Goal: Use online tool/utility: Utilize a website feature to perform a specific function

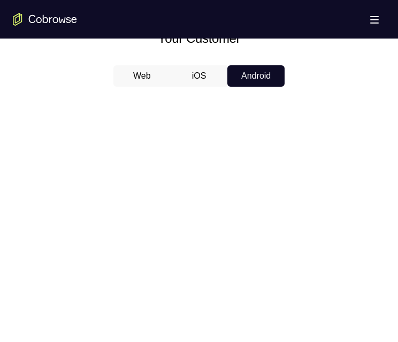
scroll to position [589, 0]
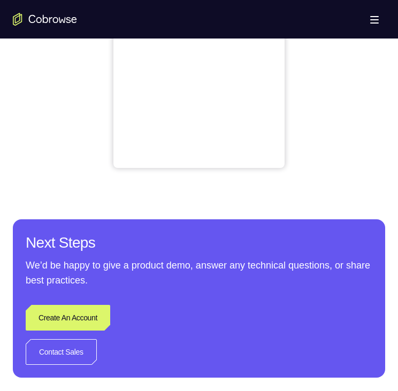
scroll to position [428, 0]
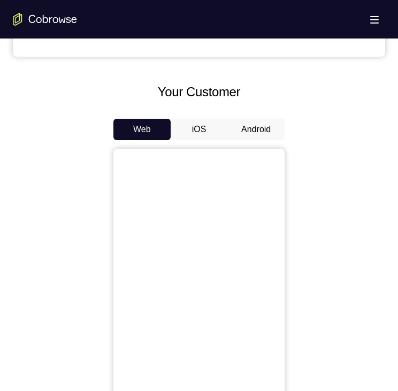
click at [252, 122] on button "Android" at bounding box center [255, 129] width 57 height 21
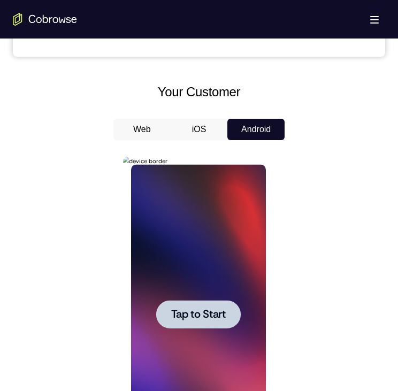
scroll to position [0, 0]
click at [206, 311] on span "Tap to Start" at bounding box center [198, 314] width 55 height 11
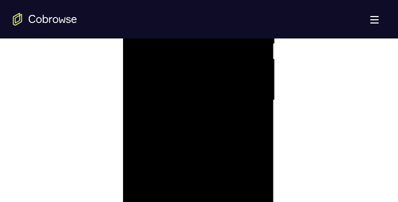
scroll to position [696, 0]
click at [199, 186] on div at bounding box center [198, 47] width 135 height 300
click at [195, 186] on div at bounding box center [198, 47] width 135 height 300
click at [253, 142] on div at bounding box center [198, 47] width 135 height 300
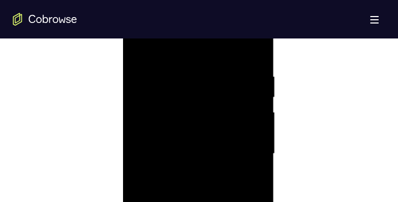
click at [182, 50] on div at bounding box center [198, 154] width 135 height 300
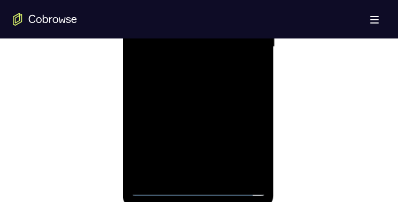
scroll to position [642, 0]
click at [182, 50] on div at bounding box center [198, 101] width 135 height 300
click at [181, 54] on div at bounding box center [198, 101] width 135 height 300
click at [194, 100] on div at bounding box center [198, 101] width 135 height 300
click at [180, 138] on div at bounding box center [198, 101] width 135 height 300
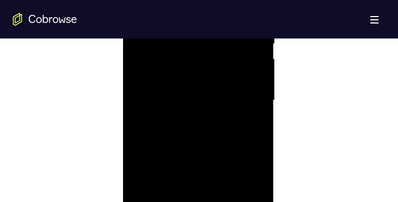
scroll to position [589, 0]
click at [198, 181] on div at bounding box center [198, 154] width 135 height 300
click at [200, 141] on div at bounding box center [198, 101] width 135 height 300
click at [173, 186] on div at bounding box center [198, 101] width 135 height 300
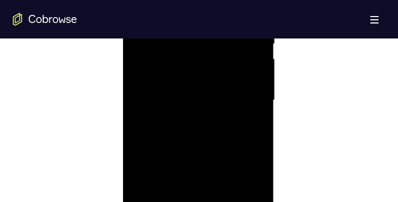
click at [173, 186] on div at bounding box center [198, 101] width 135 height 300
drag, startPoint x: 174, startPoint y: 103, endPoint x: 183, endPoint y: 90, distance: 15.1
click at [181, 90] on div at bounding box center [198, 47] width 135 height 300
drag, startPoint x: 195, startPoint y: 113, endPoint x: 201, endPoint y: 83, distance: 30.5
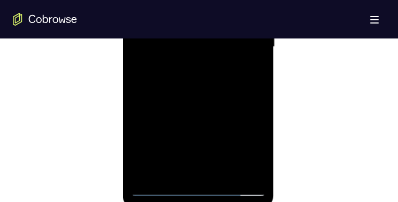
click at [201, 80] on div at bounding box center [198, 47] width 135 height 300
click at [226, 172] on div at bounding box center [198, 47] width 135 height 300
click at [174, 103] on div at bounding box center [198, 47] width 135 height 300
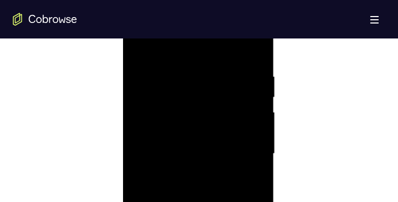
click at [260, 96] on div at bounding box center [198, 154] width 135 height 300
click at [255, 93] on div at bounding box center [198, 154] width 135 height 300
click at [257, 93] on div at bounding box center [198, 154] width 135 height 300
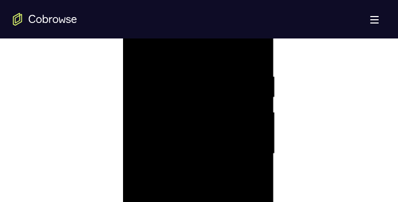
click at [257, 93] on div at bounding box center [198, 154] width 135 height 300
drag, startPoint x: 213, startPoint y: 133, endPoint x: 219, endPoint y: 112, distance: 21.2
click at [219, 112] on div at bounding box center [198, 154] width 135 height 300
click at [210, 136] on div at bounding box center [198, 154] width 135 height 300
click at [199, 175] on div at bounding box center [198, 154] width 135 height 300
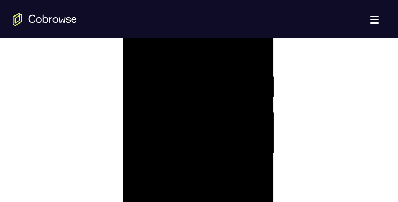
scroll to position [749, 0]
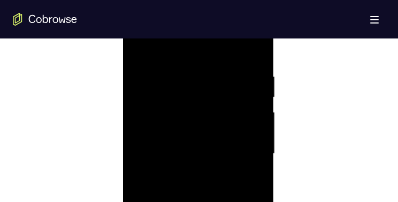
drag, startPoint x: 217, startPoint y: 184, endPoint x: 222, endPoint y: 192, distance: 9.1
click at [221, 192] on div at bounding box center [198, 154] width 135 height 300
click at [257, 94] on div at bounding box center [198, 154] width 135 height 300
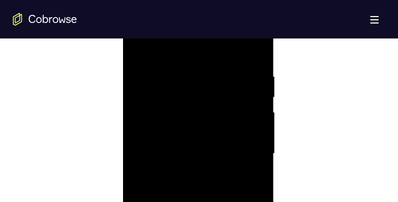
click at [257, 94] on div at bounding box center [198, 154] width 135 height 300
click at [138, 42] on div at bounding box center [198, 154] width 135 height 300
click at [172, 187] on div at bounding box center [198, 154] width 135 height 300
click at [191, 225] on div at bounding box center [198, 154] width 135 height 300
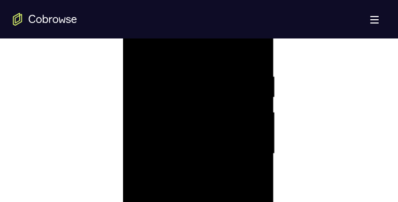
scroll to position [749, 0]
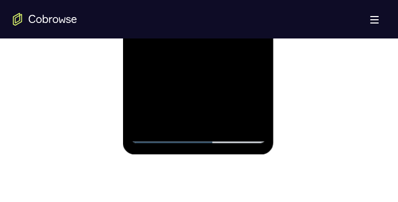
drag, startPoint x: 176, startPoint y: 71, endPoint x: 176, endPoint y: 108, distance: 36.9
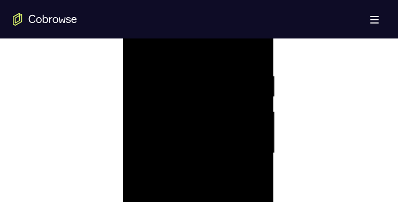
scroll to position [642, 0]
click at [261, 108] on div at bounding box center [198, 101] width 135 height 300
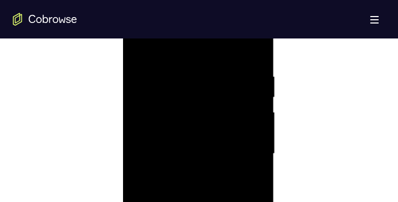
click at [247, 125] on div at bounding box center [198, 154] width 135 height 300
click at [248, 71] on div at bounding box center [198, 154] width 135 height 300
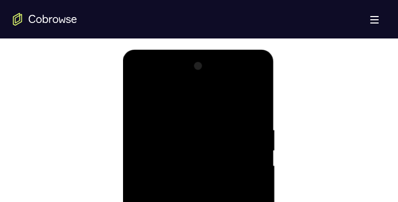
drag, startPoint x: 252, startPoint y: 124, endPoint x: 183, endPoint y: 124, distance: 69.0
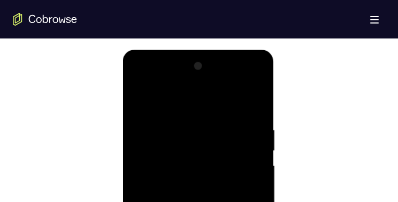
drag, startPoint x: 246, startPoint y: 128, endPoint x: 193, endPoint y: 130, distance: 52.5
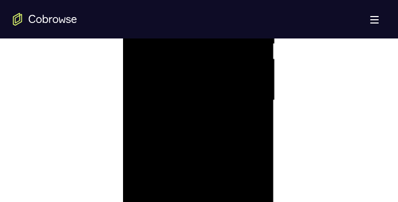
click at [255, 126] on div at bounding box center [198, 101] width 135 height 300
click at [250, 15] on div at bounding box center [198, 101] width 135 height 300
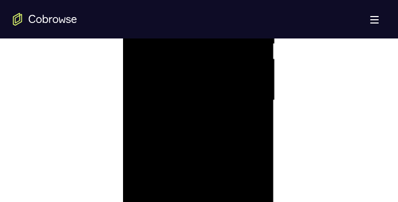
scroll to position [589, 0]
click at [253, 96] on div at bounding box center [198, 154] width 135 height 300
click at [256, 92] on div at bounding box center [198, 154] width 135 height 300
click at [257, 92] on div at bounding box center [198, 154] width 135 height 300
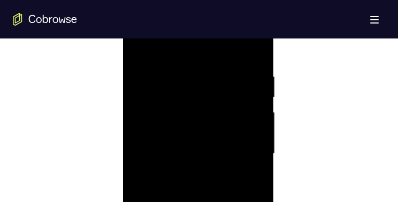
click at [257, 92] on div at bounding box center [198, 154] width 135 height 300
click at [256, 52] on div at bounding box center [198, 154] width 135 height 300
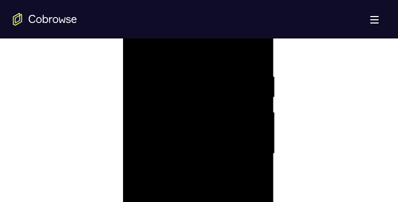
drag, startPoint x: 198, startPoint y: 89, endPoint x: 212, endPoint y: 142, distance: 54.4
click at [212, 142] on div at bounding box center [198, 154] width 135 height 300
click at [211, 74] on div at bounding box center [198, 154] width 135 height 300
drag, startPoint x: 220, startPoint y: 73, endPoint x: 189, endPoint y: 72, distance: 30.5
click at [189, 72] on div at bounding box center [198, 154] width 135 height 300
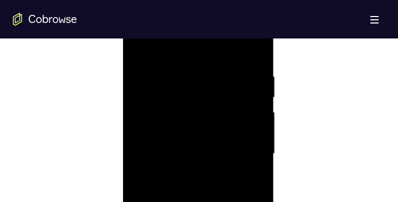
drag, startPoint x: 251, startPoint y: 79, endPoint x: 145, endPoint y: 73, distance: 106.7
click at [145, 73] on div at bounding box center [198, 154] width 135 height 300
click at [171, 77] on div at bounding box center [198, 154] width 135 height 300
click at [234, 75] on div at bounding box center [198, 154] width 135 height 300
click at [256, 59] on div at bounding box center [198, 154] width 135 height 300
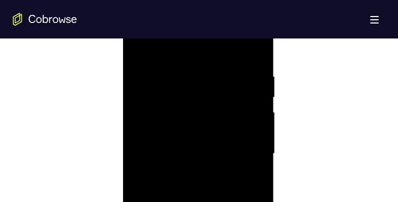
drag, startPoint x: 200, startPoint y: 119, endPoint x: 199, endPoint y: 66, distance: 53.5
click at [199, 66] on div at bounding box center [198, 154] width 135 height 300
click at [258, 44] on div at bounding box center [198, 154] width 135 height 300
drag, startPoint x: 177, startPoint y: 85, endPoint x: 180, endPoint y: 66, distance: 19.6
click at [180, 67] on div at bounding box center [198, 154] width 135 height 300
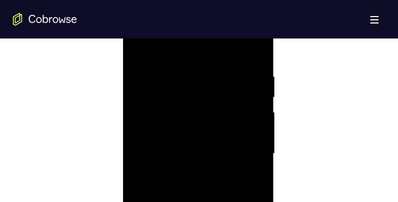
scroll to position [535, 0]
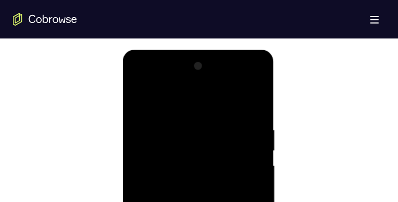
drag, startPoint x: 182, startPoint y: 244, endPoint x: 187, endPoint y: 205, distance: 38.8
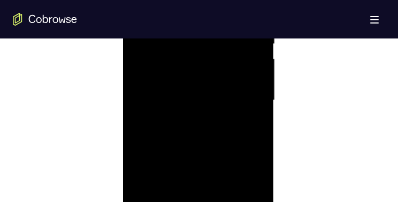
drag, startPoint x: 202, startPoint y: 143, endPoint x: 208, endPoint y: 98, distance: 45.4
click at [208, 98] on div at bounding box center [198, 101] width 135 height 300
drag, startPoint x: 197, startPoint y: 170, endPoint x: 195, endPoint y: 132, distance: 37.5
click at [195, 132] on div at bounding box center [198, 101] width 135 height 300
click at [259, 74] on div at bounding box center [198, 101] width 135 height 300
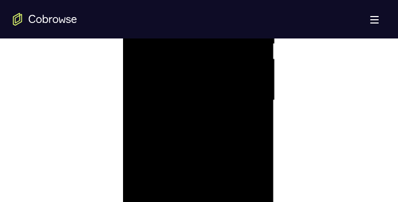
click at [256, 75] on div at bounding box center [198, 101] width 135 height 300
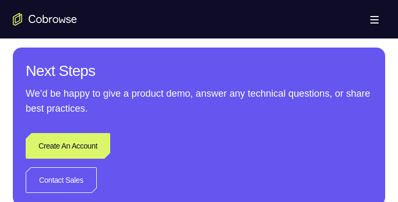
drag, startPoint x: 224, startPoint y: -154, endPoint x: 225, endPoint y: -216, distance: 62.6
drag, startPoint x: 202, startPoint y: -173, endPoint x: 209, endPoint y: -143, distance: 31.2
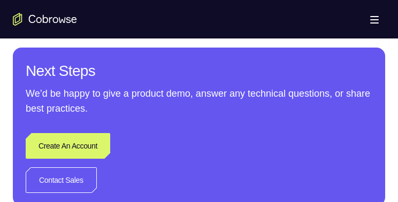
drag, startPoint x: 209, startPoint y: -143, endPoint x: 217, endPoint y: -150, distance: 11.0
drag, startPoint x: 217, startPoint y: -150, endPoint x: 230, endPoint y: -206, distance: 57.2
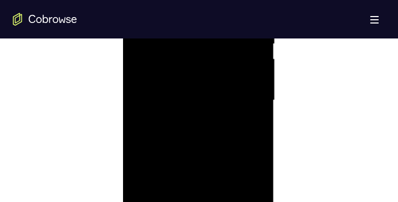
drag, startPoint x: 232, startPoint y: 109, endPoint x: 240, endPoint y: 80, distance: 29.5
click at [240, 78] on div at bounding box center [198, 101] width 135 height 300
drag, startPoint x: 236, startPoint y: 153, endPoint x: 232, endPoint y: 101, distance: 52.1
click at [232, 101] on div at bounding box center [198, 101] width 135 height 300
click at [225, 117] on div at bounding box center [198, 101] width 135 height 300
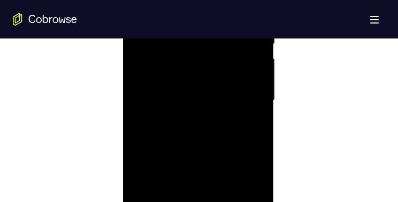
drag, startPoint x: 214, startPoint y: 155, endPoint x: 229, endPoint y: 111, distance: 46.4
click at [229, 110] on div at bounding box center [198, 101] width 135 height 300
drag, startPoint x: 227, startPoint y: 147, endPoint x: 234, endPoint y: 117, distance: 30.7
click at [234, 120] on div at bounding box center [198, 101] width 135 height 300
click at [234, 116] on div at bounding box center [198, 101] width 135 height 300
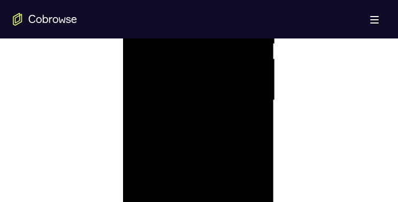
click at [235, 116] on div at bounding box center [198, 101] width 135 height 300
drag, startPoint x: 237, startPoint y: 116, endPoint x: 275, endPoint y: 89, distance: 46.4
click at [275, 73] on html "Online web based iOS Simulators and Android Emulators. Run iPhone, iPad, Mobile…" at bounding box center [199, 103] width 153 height 321
drag, startPoint x: 239, startPoint y: 72, endPoint x: 242, endPoint y: 41, distance: 31.2
click at [242, 35] on div at bounding box center [198, 101] width 135 height 300
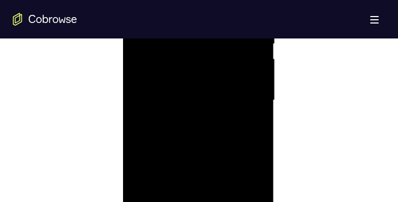
drag, startPoint x: 232, startPoint y: 75, endPoint x: 242, endPoint y: 54, distance: 24.0
click at [241, 18] on div at bounding box center [198, 101] width 135 height 300
drag, startPoint x: 247, startPoint y: 39, endPoint x: 250, endPoint y: 48, distance: 9.6
click at [250, 38] on div at bounding box center [198, 101] width 135 height 300
drag, startPoint x: 236, startPoint y: 54, endPoint x: 227, endPoint y: 103, distance: 50.0
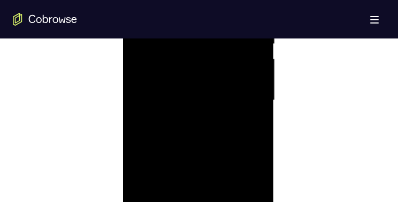
click at [245, 21] on div at bounding box center [198, 101] width 135 height 300
drag, startPoint x: 198, startPoint y: 107, endPoint x: 197, endPoint y: 89, distance: 17.7
click at [204, 55] on div at bounding box center [198, 101] width 135 height 300
drag, startPoint x: 196, startPoint y: 95, endPoint x: 210, endPoint y: 60, distance: 37.5
click at [211, 55] on div at bounding box center [198, 101] width 135 height 300
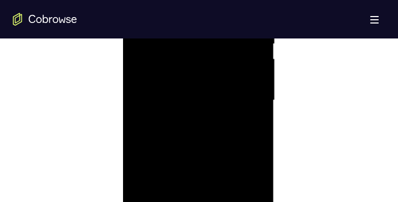
drag, startPoint x: 216, startPoint y: 110, endPoint x: 221, endPoint y: 118, distance: 9.2
click at [221, 118] on div at bounding box center [198, 101] width 135 height 300
click at [256, 127] on div at bounding box center [198, 101] width 135 height 300
click at [260, 126] on div at bounding box center [198, 101] width 135 height 300
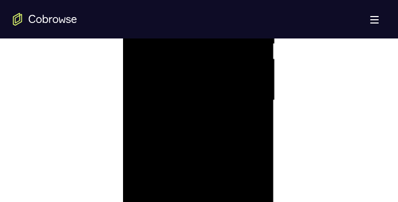
click at [260, 126] on div at bounding box center [198, 101] width 135 height 300
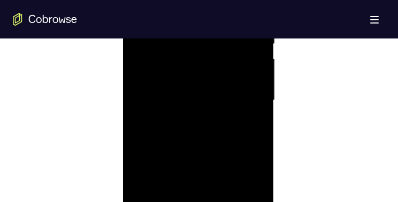
click at [260, 126] on div at bounding box center [198, 101] width 135 height 300
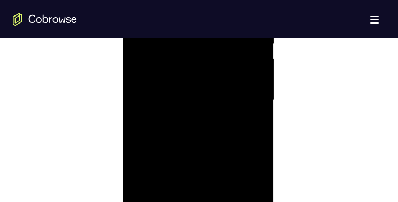
click at [260, 126] on div at bounding box center [198, 101] width 135 height 300
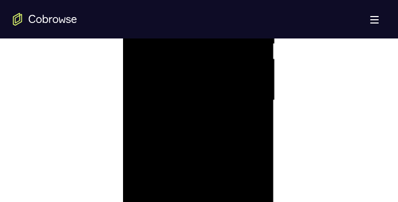
click at [260, 126] on div at bounding box center [198, 101] width 135 height 300
drag, startPoint x: 190, startPoint y: 104, endPoint x: 191, endPoint y: 88, distance: 15.6
click at [191, 88] on div at bounding box center [198, 101] width 135 height 300
drag, startPoint x: 211, startPoint y: 146, endPoint x: 209, endPoint y: 97, distance: 48.8
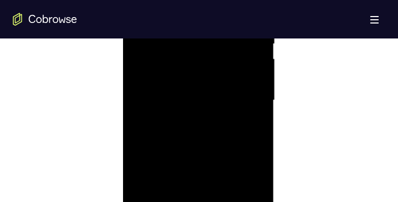
click at [209, 97] on div at bounding box center [198, 101] width 135 height 300
click at [151, 138] on div at bounding box center [198, 101] width 135 height 300
drag, startPoint x: 171, startPoint y: 166, endPoint x: 168, endPoint y: 128, distance: 38.1
click at [167, 128] on div at bounding box center [198, 101] width 135 height 300
drag, startPoint x: 200, startPoint y: 170, endPoint x: 204, endPoint y: 95, distance: 74.5
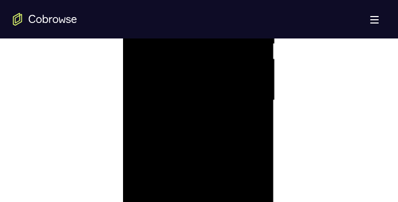
click at [204, 95] on div at bounding box center [198, 101] width 135 height 300
drag, startPoint x: 218, startPoint y: 123, endPoint x: 219, endPoint y: 101, distance: 21.4
click at [218, 102] on div at bounding box center [198, 101] width 135 height 300
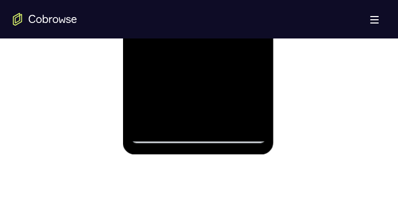
drag, startPoint x: 174, startPoint y: -63, endPoint x: 192, endPoint y: 0, distance: 65.6
drag, startPoint x: 208, startPoint y: -22, endPoint x: 216, endPoint y: 50, distance: 73.2
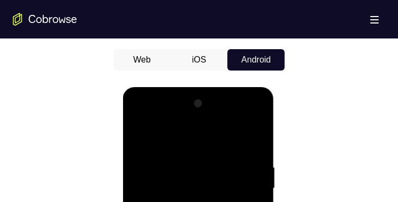
scroll to position [604, 0]
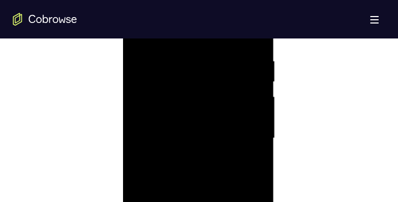
drag, startPoint x: 225, startPoint y: 139, endPoint x: 140, endPoint y: 125, distance: 85.6
click at [140, 125] on div at bounding box center [198, 139] width 135 height 300
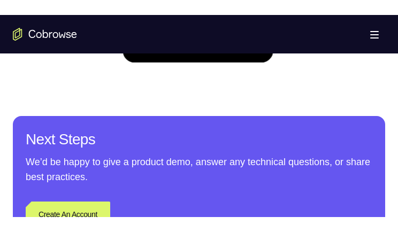
scroll to position [642, 0]
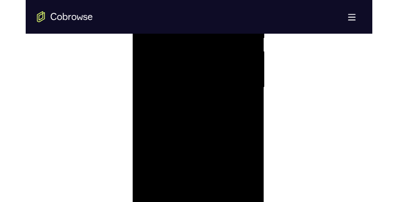
click at [211, 150] on div at bounding box center [207, 108] width 135 height 300
click at [234, 233] on div at bounding box center [207, 108] width 135 height 300
click at [234, 231] on div at bounding box center [207, 108] width 135 height 300
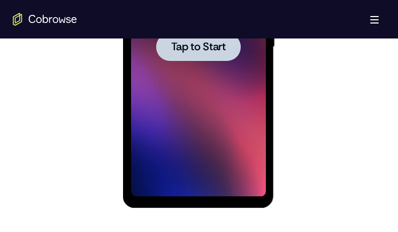
click at [183, 44] on span "Tap to Start" at bounding box center [198, 47] width 55 height 11
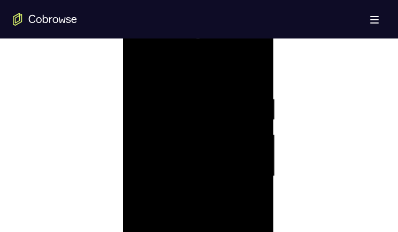
scroll to position [642, 0]
drag, startPoint x: 200, startPoint y: 208, endPoint x: 204, endPoint y: 193, distance: 15.7
click at [204, 176] on div at bounding box center [198, 101] width 135 height 300
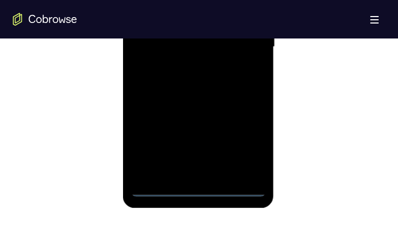
click at [192, 189] on div at bounding box center [198, 47] width 135 height 300
click at [197, 188] on div at bounding box center [198, 47] width 135 height 300
click at [247, 147] on div at bounding box center [198, 47] width 135 height 300
click at [158, 0] on div at bounding box center [198, 47] width 135 height 300
click at [246, 49] on div at bounding box center [198, 47] width 135 height 300
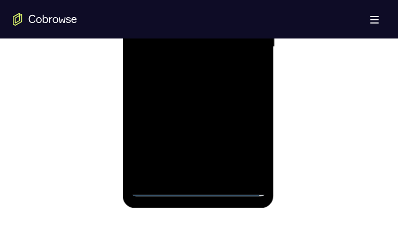
click at [189, 66] on div at bounding box center [198, 47] width 135 height 300
click at [206, 34] on div at bounding box center [198, 47] width 135 height 300
click at [199, 26] on div at bounding box center [198, 47] width 135 height 300
click at [224, 42] on div at bounding box center [198, 47] width 135 height 300
click at [229, 83] on div at bounding box center [198, 47] width 135 height 300
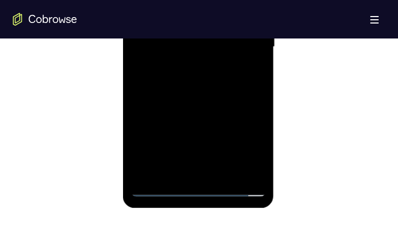
click at [222, 78] on div at bounding box center [198, 47] width 135 height 300
click at [251, 92] on div at bounding box center [198, 47] width 135 height 300
click at [223, 173] on div at bounding box center [198, 47] width 135 height 300
click at [192, 101] on div at bounding box center [198, 47] width 135 height 300
click at [205, 17] on div at bounding box center [198, 47] width 135 height 300
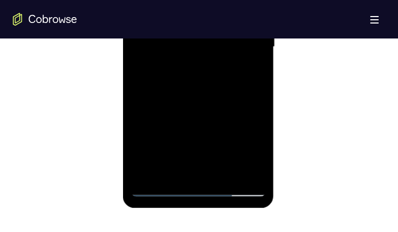
scroll to position [535, 0]
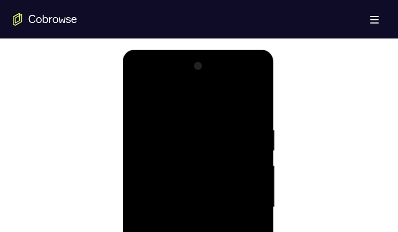
click at [136, 99] on div at bounding box center [198, 208] width 135 height 300
click at [144, 98] on div at bounding box center [198, 208] width 135 height 300
click at [177, 126] on div at bounding box center [198, 208] width 135 height 300
click at [254, 151] on div at bounding box center [198, 208] width 135 height 300
click at [245, 130] on div at bounding box center [198, 208] width 135 height 300
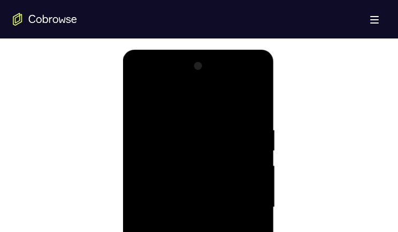
click at [249, 146] on div at bounding box center [198, 208] width 135 height 300
click at [245, 117] on div at bounding box center [198, 208] width 135 height 300
click at [253, 104] on div at bounding box center [198, 208] width 135 height 300
click at [224, 335] on div at bounding box center [198, 208] width 135 height 300
click at [189, 248] on div at bounding box center [198, 208] width 135 height 300
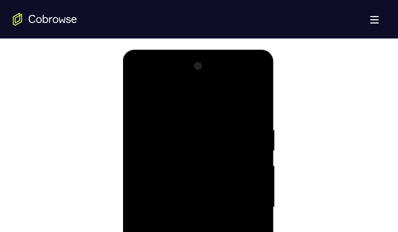
click at [138, 100] on div at bounding box center [198, 208] width 135 height 300
click at [146, 95] on div at bounding box center [198, 208] width 135 height 300
click at [221, 128] on div at bounding box center [198, 208] width 135 height 300
click at [248, 197] on div at bounding box center [198, 208] width 135 height 300
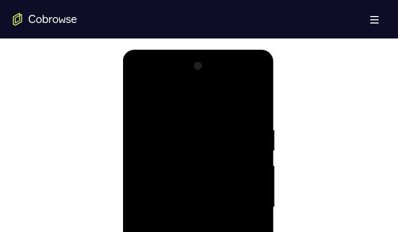
click at [248, 197] on div at bounding box center [198, 208] width 135 height 300
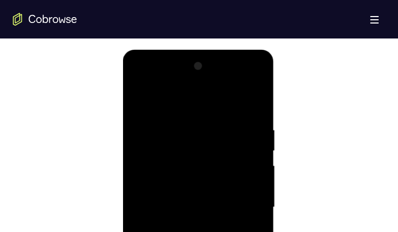
click at [248, 197] on div at bounding box center [198, 208] width 135 height 300
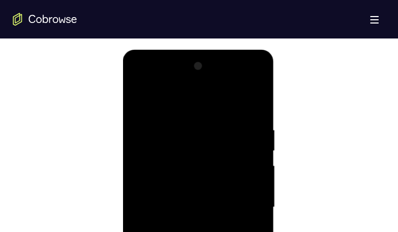
click at [248, 197] on div at bounding box center [198, 208] width 135 height 300
drag, startPoint x: 248, startPoint y: 197, endPoint x: 127, endPoint y: 178, distance: 122.5
click at [125, 178] on div at bounding box center [198, 209] width 151 height 319
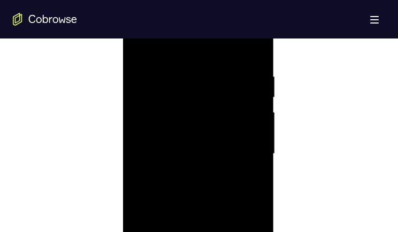
click at [251, 68] on div at bounding box center [198, 154] width 135 height 300
click at [254, 83] on div at bounding box center [198, 154] width 135 height 300
drag, startPoint x: 254, startPoint y: 83, endPoint x: 146, endPoint y: 92, distance: 108.4
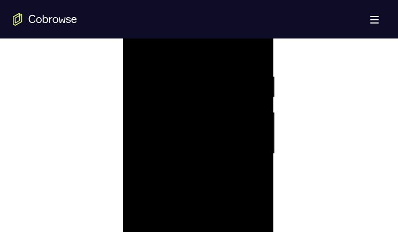
click at [146, 92] on div at bounding box center [198, 154] width 135 height 300
click at [247, 89] on div at bounding box center [198, 154] width 135 height 300
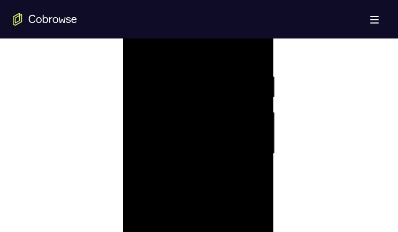
drag, startPoint x: 164, startPoint y: 126, endPoint x: 261, endPoint y: 115, distance: 97.5
click at [261, 115] on div at bounding box center [198, 154] width 135 height 300
click at [247, 116] on div at bounding box center [198, 154] width 135 height 300
click at [249, 114] on div at bounding box center [198, 154] width 135 height 300
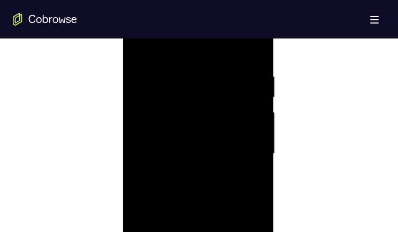
click at [249, 114] on div at bounding box center [198, 154] width 135 height 300
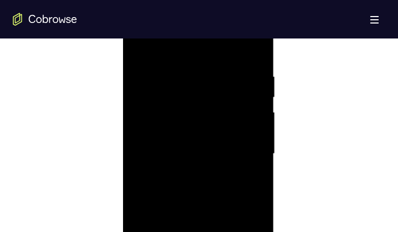
click at [249, 114] on div at bounding box center [198, 154] width 135 height 300
click at [249, 111] on div at bounding box center [198, 154] width 135 height 300
click at [249, 108] on div at bounding box center [198, 154] width 135 height 300
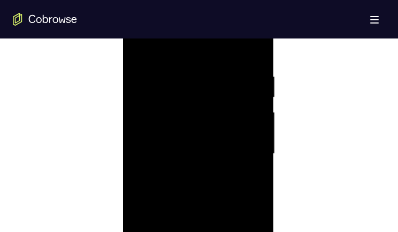
click at [249, 108] on div at bounding box center [198, 154] width 135 height 300
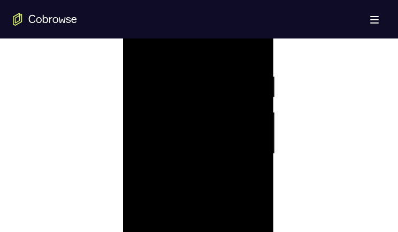
click at [249, 108] on div at bounding box center [198, 154] width 135 height 300
click at [249, 48] on div at bounding box center [198, 154] width 135 height 300
drag, startPoint x: 214, startPoint y: 55, endPoint x: 224, endPoint y: 118, distance: 63.4
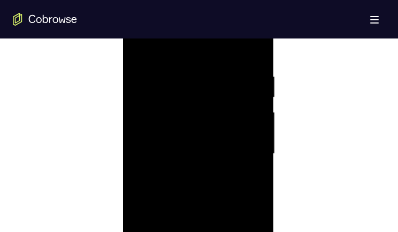
click at [224, 118] on div at bounding box center [198, 154] width 135 height 300
click at [226, 279] on div at bounding box center [198, 154] width 135 height 300
drag, startPoint x: 221, startPoint y: 249, endPoint x: 238, endPoint y: 187, distance: 64.8
click at [237, 183] on div at bounding box center [198, 154] width 135 height 300
drag, startPoint x: 217, startPoint y: 237, endPoint x: 219, endPoint y: 183, distance: 54.1
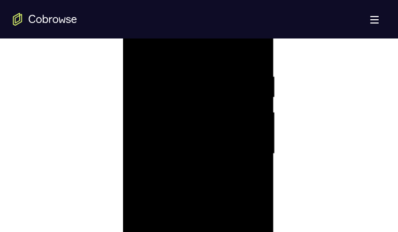
click at [213, 187] on div at bounding box center [198, 154] width 135 height 300
drag, startPoint x: 219, startPoint y: 246, endPoint x: 210, endPoint y: 159, distance: 87.2
click at [210, 159] on div at bounding box center [198, 154] width 135 height 300
drag, startPoint x: 219, startPoint y: 226, endPoint x: 221, endPoint y: 174, distance: 51.4
click at [221, 174] on div at bounding box center [198, 154] width 135 height 300
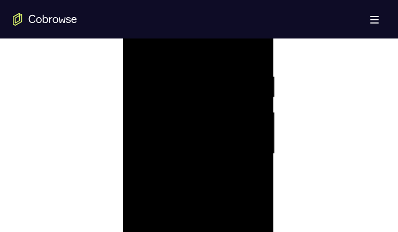
drag, startPoint x: 192, startPoint y: 193, endPoint x: 221, endPoint y: 241, distance: 56.2
click at [197, 181] on div at bounding box center [198, 154] width 135 height 300
drag, startPoint x: 210, startPoint y: 239, endPoint x: 221, endPoint y: 185, distance: 55.6
click at [221, 185] on div at bounding box center [198, 154] width 135 height 300
drag, startPoint x: 222, startPoint y: 176, endPoint x: 228, endPoint y: 173, distance: 6.8
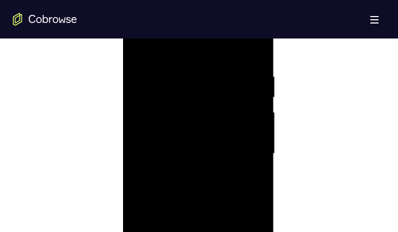
click at [228, 173] on div at bounding box center [198, 154] width 135 height 300
drag, startPoint x: 200, startPoint y: 211, endPoint x: 215, endPoint y: 179, distance: 35.0
click at [215, 177] on div at bounding box center [198, 154] width 135 height 300
drag, startPoint x: 216, startPoint y: 241, endPoint x: 224, endPoint y: 188, distance: 53.5
click at [224, 188] on div at bounding box center [198, 154] width 135 height 300
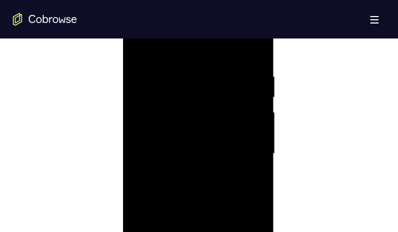
click at [211, 206] on div at bounding box center [198, 154] width 135 height 300
click at [241, 256] on div at bounding box center [198, 154] width 135 height 300
click at [215, 247] on div at bounding box center [198, 154] width 135 height 300
click at [192, 237] on div at bounding box center [198, 154] width 135 height 300
click at [227, 156] on div at bounding box center [198, 154] width 135 height 300
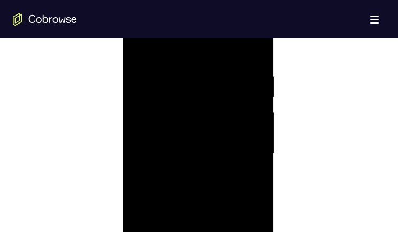
click at [136, 42] on div at bounding box center [198, 154] width 135 height 300
drag, startPoint x: 195, startPoint y: 179, endPoint x: 194, endPoint y: 150, distance: 29.4
click at [194, 150] on div at bounding box center [198, 154] width 135 height 300
drag, startPoint x: 205, startPoint y: 175, endPoint x: 225, endPoint y: 136, distance: 43.6
click at [225, 136] on div at bounding box center [198, 154] width 135 height 300
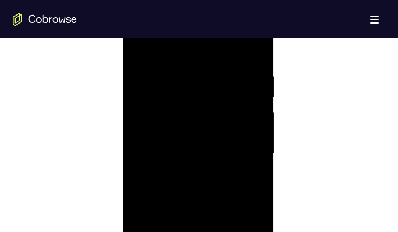
drag, startPoint x: 216, startPoint y: 157, endPoint x: 213, endPoint y: 178, distance: 21.0
click at [213, 178] on div at bounding box center [198, 154] width 135 height 300
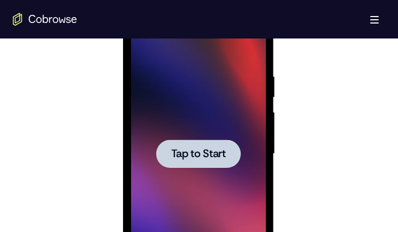
click at [184, 151] on span "Tap to Start" at bounding box center [198, 154] width 55 height 11
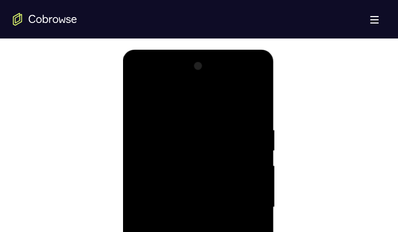
scroll to position [696, 0]
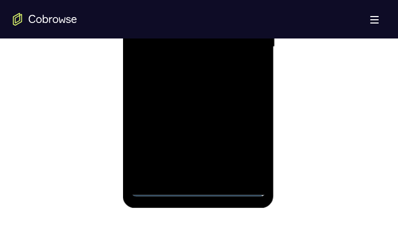
click at [198, 187] on div at bounding box center [198, 47] width 135 height 300
click at [246, 132] on div at bounding box center [198, 47] width 135 height 300
click at [246, 146] on div at bounding box center [198, 47] width 135 height 300
click at [154, 0] on div at bounding box center [198, 47] width 135 height 300
click at [238, 40] on div at bounding box center [198, 47] width 135 height 300
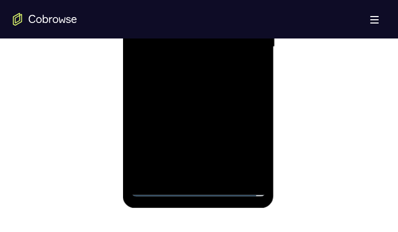
click at [184, 170] on div at bounding box center [198, 47] width 135 height 300
click at [224, 54] on div at bounding box center [198, 47] width 135 height 300
click at [231, 2] on div at bounding box center [198, 47] width 135 height 300
click at [249, 1] on div at bounding box center [198, 47] width 135 height 300
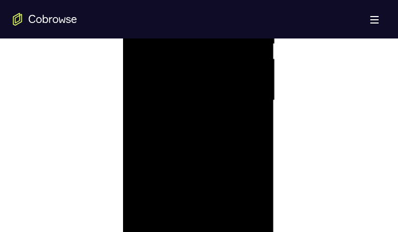
drag, startPoint x: 253, startPoint y: 80, endPoint x: 399, endPoint y: 23, distance: 156.7
click at [253, 80] on div at bounding box center [198, 101] width 135 height 300
click at [250, 80] on div at bounding box center [198, 101] width 135 height 300
click at [261, 115] on div at bounding box center [198, 101] width 135 height 300
click at [249, 111] on div at bounding box center [198, 101] width 135 height 300
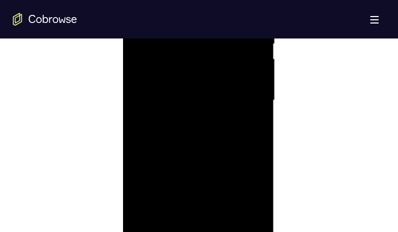
click at [224, 102] on div at bounding box center [198, 101] width 135 height 300
click at [244, 133] on div at bounding box center [198, 101] width 135 height 300
click at [234, 132] on div at bounding box center [198, 101] width 135 height 300
click at [221, 21] on div at bounding box center [198, 101] width 135 height 300
click at [221, 132] on div at bounding box center [198, 101] width 135 height 300
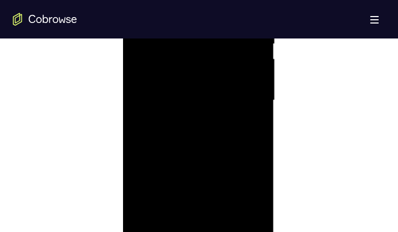
drag, startPoint x: 178, startPoint y: -11, endPoint x: 262, endPoint y: 2, distance: 84.9
click at [262, 2] on div at bounding box center [198, 101] width 135 height 300
click at [242, 0] on div at bounding box center [198, 101] width 135 height 300
click at [189, 0] on div at bounding box center [198, 101] width 135 height 300
click at [208, 143] on div at bounding box center [198, 101] width 135 height 300
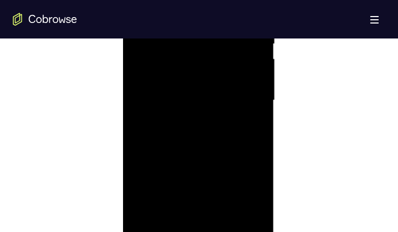
click at [226, 222] on div at bounding box center [198, 101] width 135 height 300
click at [219, 156] on div at bounding box center [198, 101] width 135 height 300
click at [217, 75] on div at bounding box center [198, 101] width 135 height 300
click at [203, 66] on div at bounding box center [198, 101] width 135 height 300
click at [205, 168] on div at bounding box center [198, 101] width 135 height 300
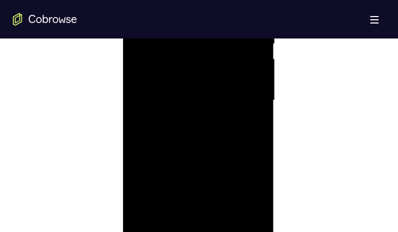
click at [223, 171] on div at bounding box center [198, 101] width 135 height 300
click at [169, 222] on div at bounding box center [198, 101] width 135 height 300
click at [168, 163] on div at bounding box center [198, 101] width 135 height 300
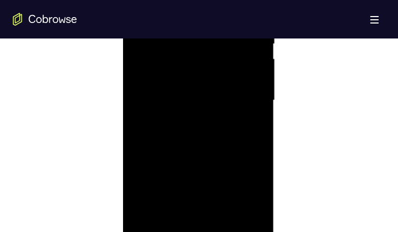
click at [250, 119] on div at bounding box center [198, 101] width 135 height 300
click at [141, 0] on div at bounding box center [198, 101] width 135 height 300
drag, startPoint x: 206, startPoint y: 107, endPoint x: 205, endPoint y: 140, distance: 33.2
click at [205, 141] on div at bounding box center [198, 101] width 135 height 300
click at [165, 66] on div at bounding box center [198, 101] width 135 height 300
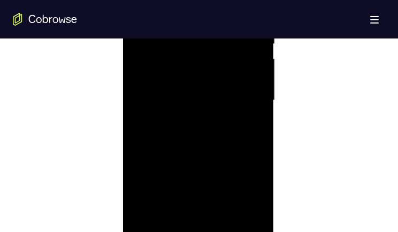
click at [140, 0] on div at bounding box center [198, 101] width 135 height 300
drag, startPoint x: 232, startPoint y: 19, endPoint x: 195, endPoint y: 24, distance: 37.8
click at [195, 23] on div at bounding box center [198, 101] width 135 height 300
drag, startPoint x: 219, startPoint y: 20, endPoint x: 204, endPoint y: 20, distance: 15.0
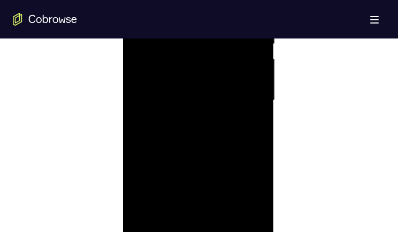
click at [204, 20] on div at bounding box center [198, 101] width 135 height 300
drag, startPoint x: 228, startPoint y: 20, endPoint x: 212, endPoint y: 26, distance: 16.6
click at [187, 27] on div at bounding box center [198, 101] width 135 height 300
drag, startPoint x: 185, startPoint y: 32, endPoint x: 244, endPoint y: 20, distance: 60.0
click at [183, 32] on div at bounding box center [198, 101] width 135 height 300
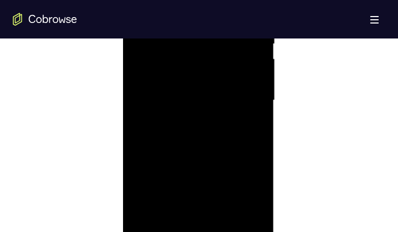
drag, startPoint x: 258, startPoint y: 17, endPoint x: 195, endPoint y: 18, distance: 62.6
click at [195, 18] on div at bounding box center [198, 101] width 135 height 300
drag, startPoint x: 230, startPoint y: 17, endPoint x: 184, endPoint y: 22, distance: 46.9
click at [184, 22] on div at bounding box center [198, 101] width 135 height 300
drag, startPoint x: 252, startPoint y: 19, endPoint x: 191, endPoint y: 22, distance: 60.6
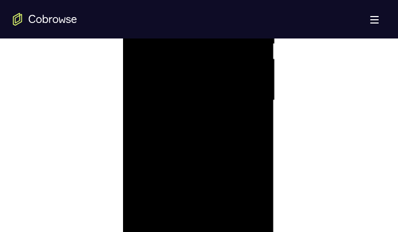
click at [191, 22] on div at bounding box center [198, 101] width 135 height 300
drag, startPoint x: 249, startPoint y: 17, endPoint x: 178, endPoint y: 26, distance: 71.8
click at [178, 26] on div at bounding box center [198, 101] width 135 height 300
drag, startPoint x: 193, startPoint y: 25, endPoint x: 156, endPoint y: 24, distance: 37.0
click at [128, 31] on div at bounding box center [198, 102] width 151 height 319
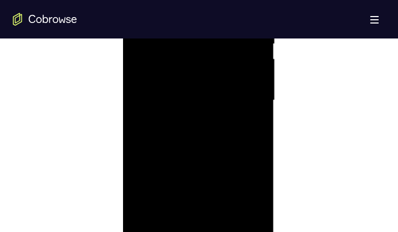
drag, startPoint x: 146, startPoint y: 14, endPoint x: 123, endPoint y: 11, distance: 23.3
click at [123, 15] on html "Online web based iOS Simulators and Android Emulators. Run iPhone, iPad, Mobile…" at bounding box center [199, 103] width 153 height 321
click at [123, 70] on html "Online web based iOS Simulators and Android Emulators. Run iPhone, iPad, Mobile…" at bounding box center [199, 156] width 153 height 321
click at [194, 64] on div at bounding box center [198, 154] width 135 height 300
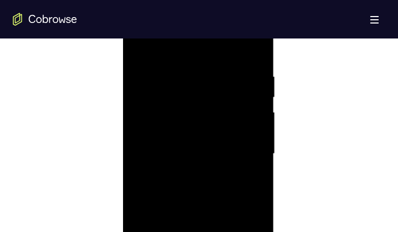
click at [255, 103] on div at bounding box center [198, 154] width 135 height 300
click at [247, 64] on div at bounding box center [198, 154] width 135 height 300
click at [238, 49] on div at bounding box center [198, 154] width 135 height 300
click at [248, 54] on div at bounding box center [198, 154] width 135 height 300
click at [252, 51] on div at bounding box center [198, 154] width 135 height 300
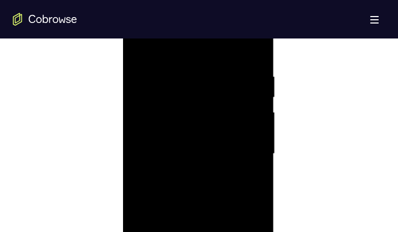
click at [238, 154] on div at bounding box center [198, 154] width 135 height 300
click at [249, 276] on div at bounding box center [198, 154] width 135 height 300
click at [161, 139] on div at bounding box center [198, 154] width 135 height 300
click at [141, 153] on div at bounding box center [198, 154] width 135 height 300
click at [262, 115] on div at bounding box center [198, 154] width 135 height 300
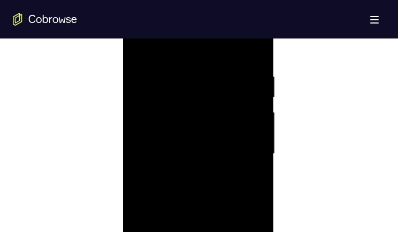
click at [253, 116] on div at bounding box center [198, 154] width 135 height 300
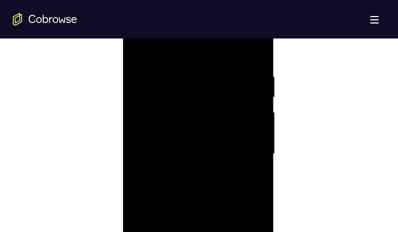
click at [253, 116] on div at bounding box center [198, 154] width 135 height 300
click at [254, 117] on div at bounding box center [198, 154] width 135 height 300
drag, startPoint x: 157, startPoint y: 107, endPoint x: 207, endPoint y: 105, distance: 49.8
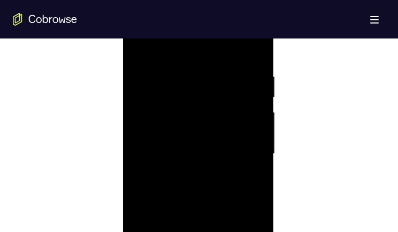
click at [206, 105] on div at bounding box center [198, 154] width 135 height 300
click at [256, 95] on div at bounding box center [198, 154] width 135 height 300
click at [258, 95] on div at bounding box center [198, 154] width 135 height 300
click at [259, 95] on div at bounding box center [198, 154] width 135 height 300
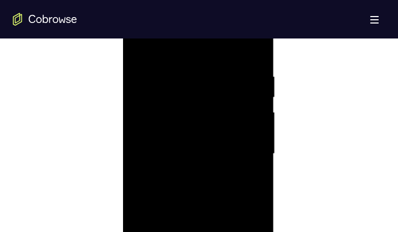
click at [260, 96] on div at bounding box center [198, 154] width 135 height 300
click at [256, 97] on div at bounding box center [198, 154] width 135 height 300
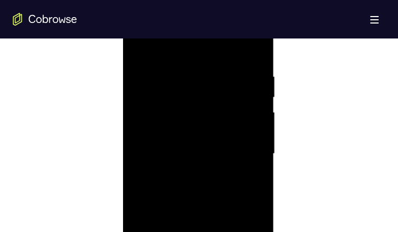
click at [253, 95] on div at bounding box center [198, 154] width 135 height 300
click at [254, 95] on div at bounding box center [198, 154] width 135 height 300
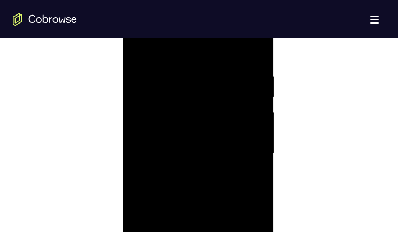
click at [254, 95] on div at bounding box center [198, 154] width 135 height 300
click at [255, 95] on div at bounding box center [198, 154] width 135 height 300
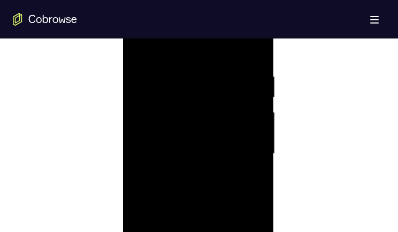
click at [255, 95] on div at bounding box center [198, 154] width 135 height 300
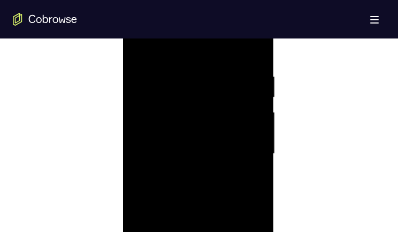
click at [225, 275] on div at bounding box center [198, 154] width 135 height 300
click at [187, 125] on div at bounding box center [198, 154] width 135 height 300
click at [180, 267] on div at bounding box center [198, 154] width 135 height 300
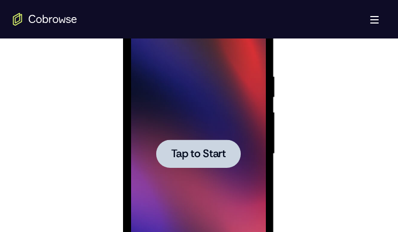
scroll to position [642, 0]
